Goal: Register for event/course

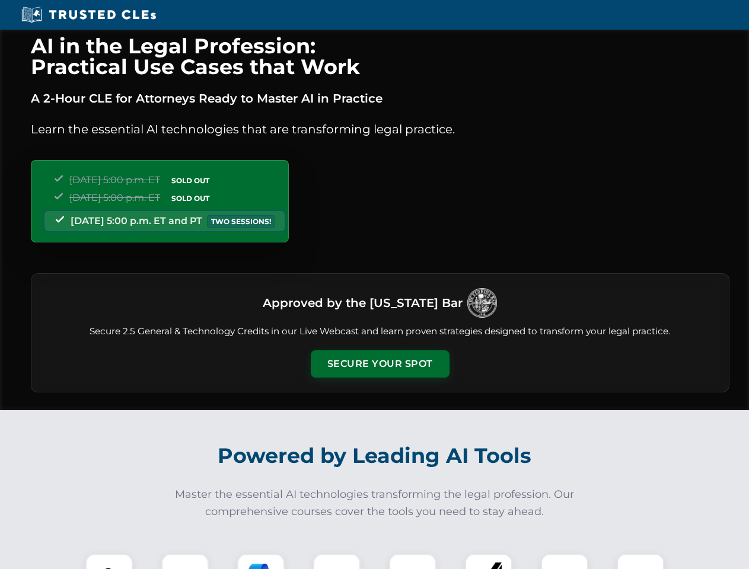
click at [380, 364] on button "Secure Your Spot" at bounding box center [380, 363] width 139 height 27
click at [109, 562] on img at bounding box center [109, 577] width 34 height 34
